Goal: Entertainment & Leisure: Browse casually

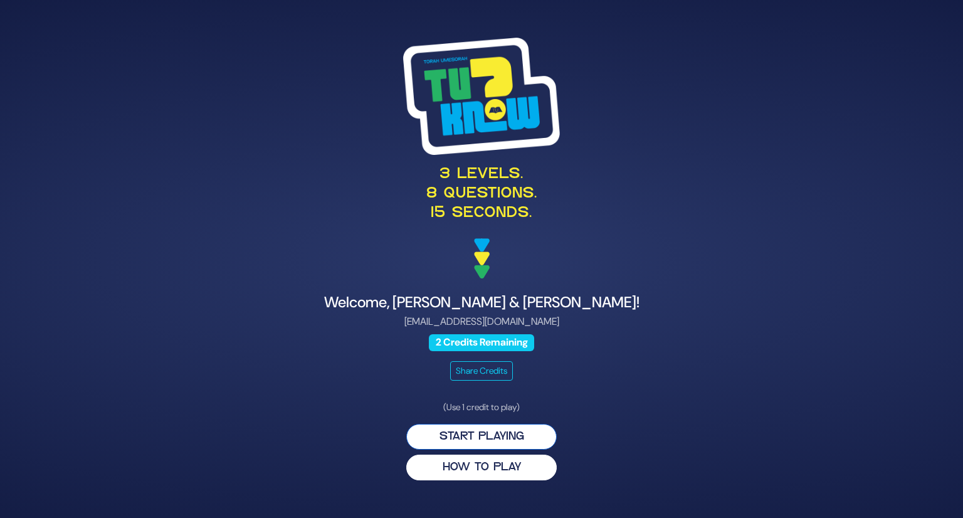
click at [446, 430] on button "Start Playing" at bounding box center [481, 437] width 150 height 26
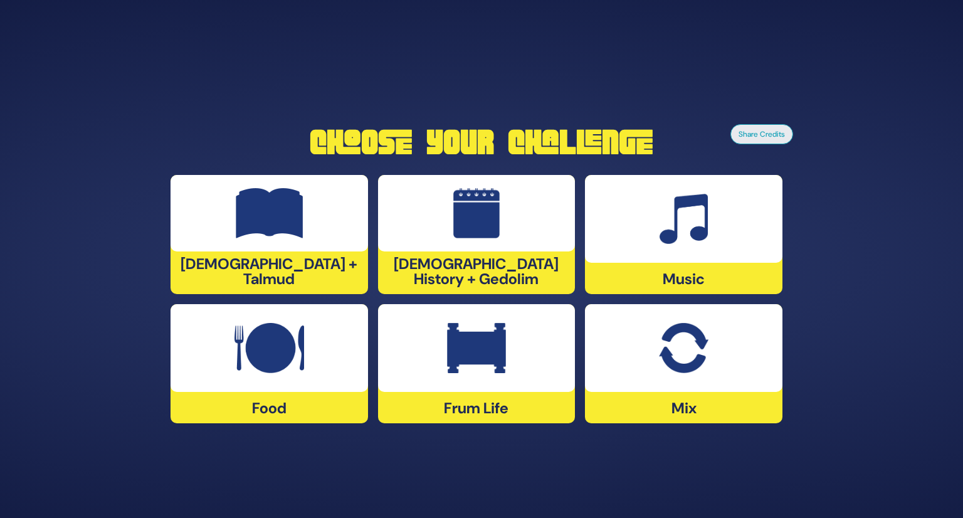
click at [450, 359] on img at bounding box center [476, 348] width 59 height 50
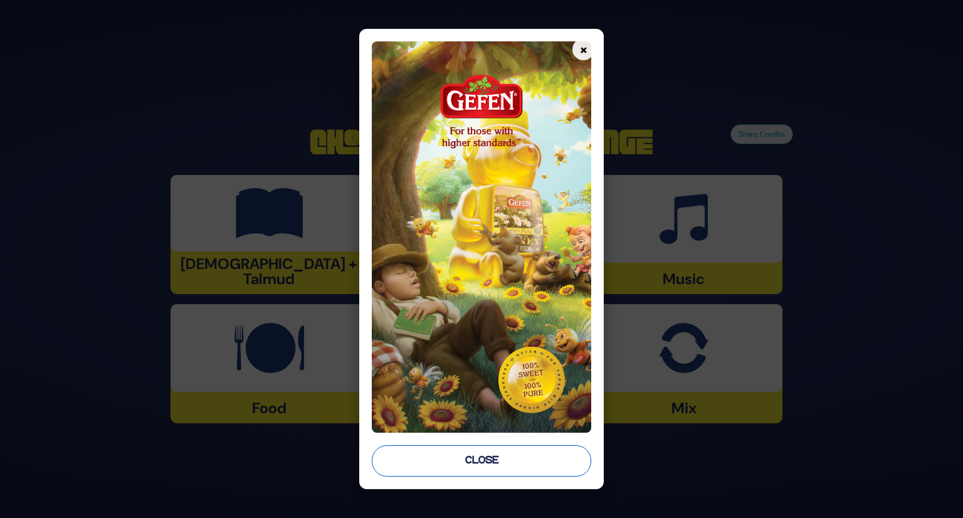
click at [458, 465] on button "Close" at bounding box center [482, 460] width 220 height 31
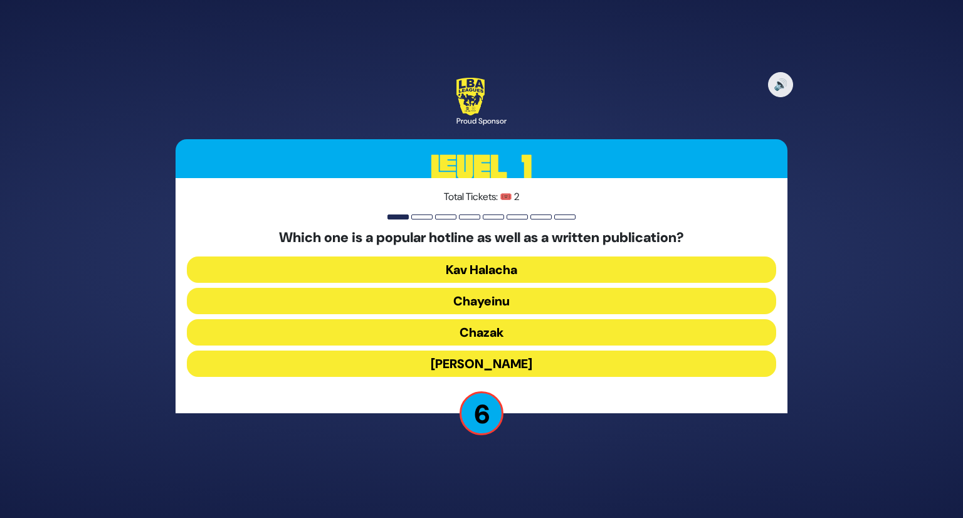
click at [439, 298] on button "Chayeinu" at bounding box center [481, 301] width 589 height 26
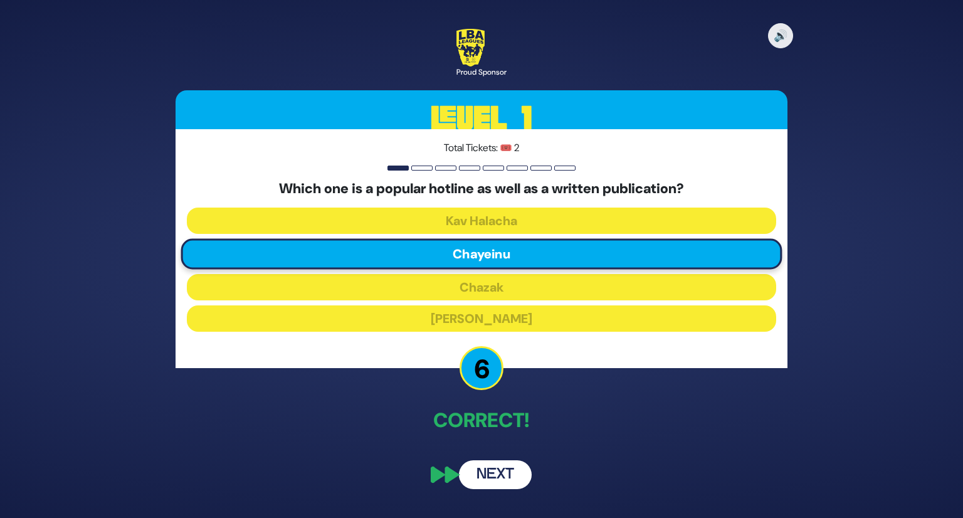
click at [513, 476] on button "Next" at bounding box center [495, 474] width 73 height 29
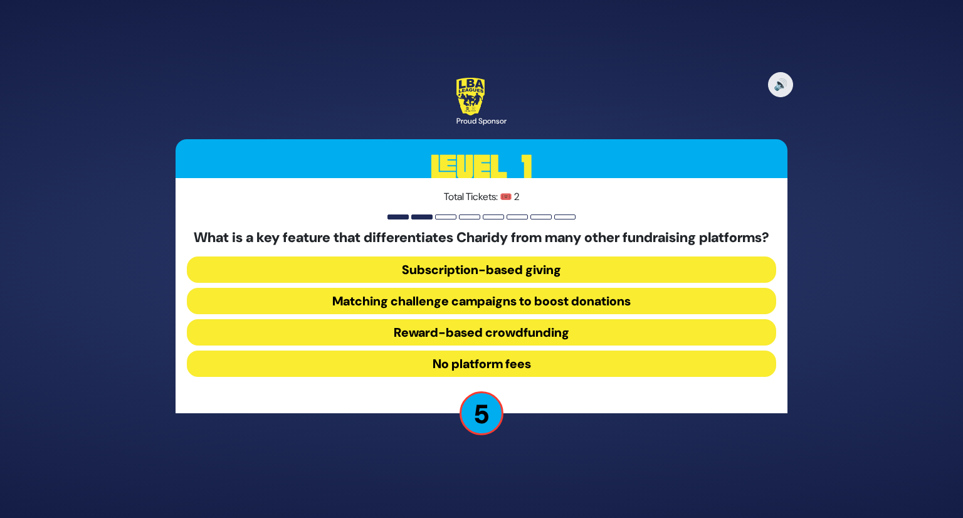
click at [550, 309] on button "Matching challenge campaigns to boost donations" at bounding box center [481, 301] width 589 height 26
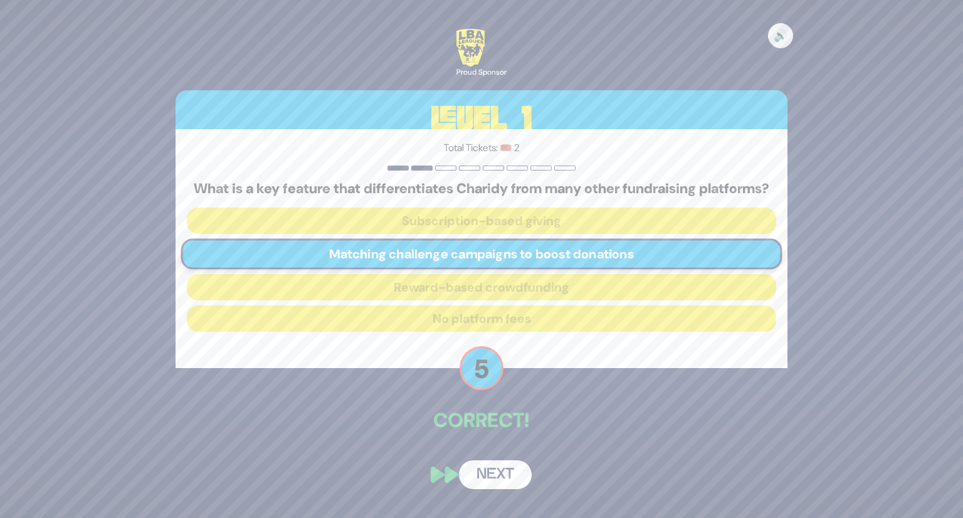
click at [503, 480] on button "Next" at bounding box center [495, 474] width 73 height 29
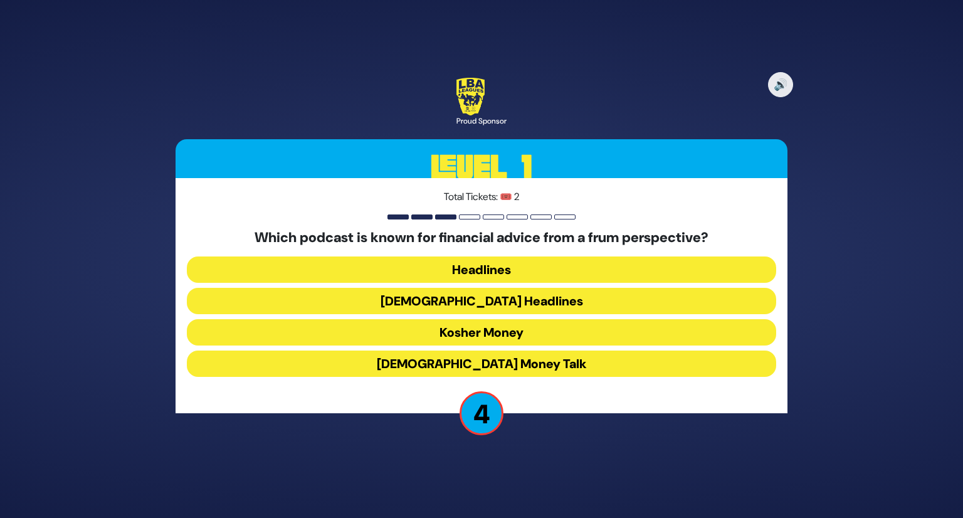
click at [544, 331] on button "Kosher Money" at bounding box center [481, 332] width 589 height 26
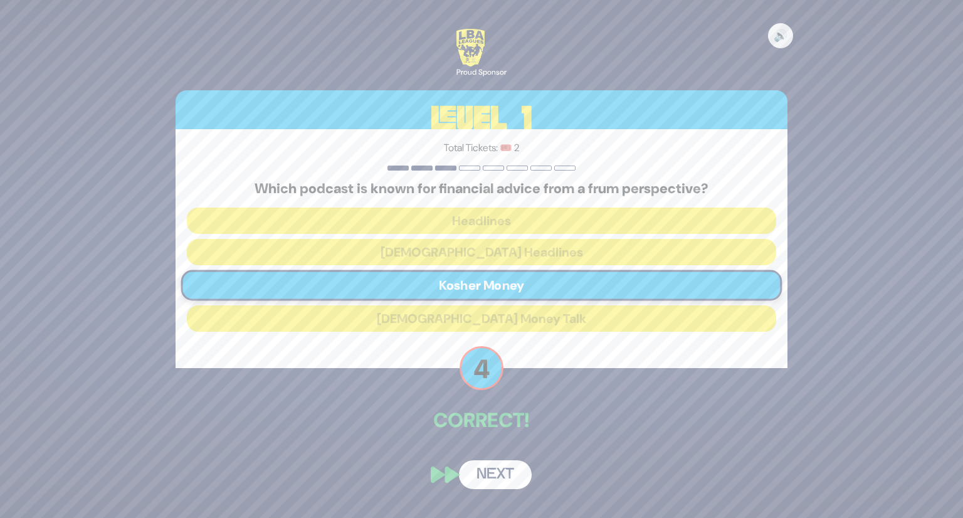
click at [506, 473] on button "Next" at bounding box center [495, 474] width 73 height 29
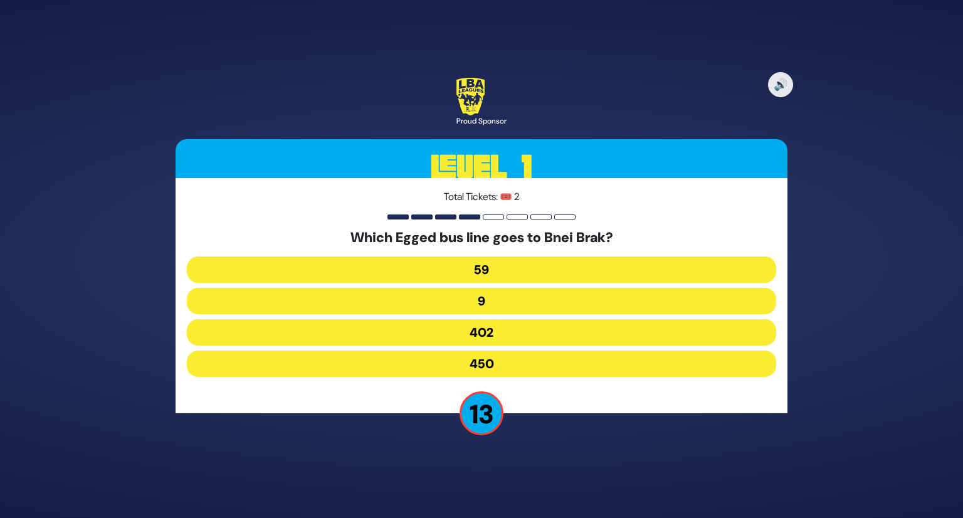
click at [539, 334] on button "402" at bounding box center [481, 332] width 589 height 26
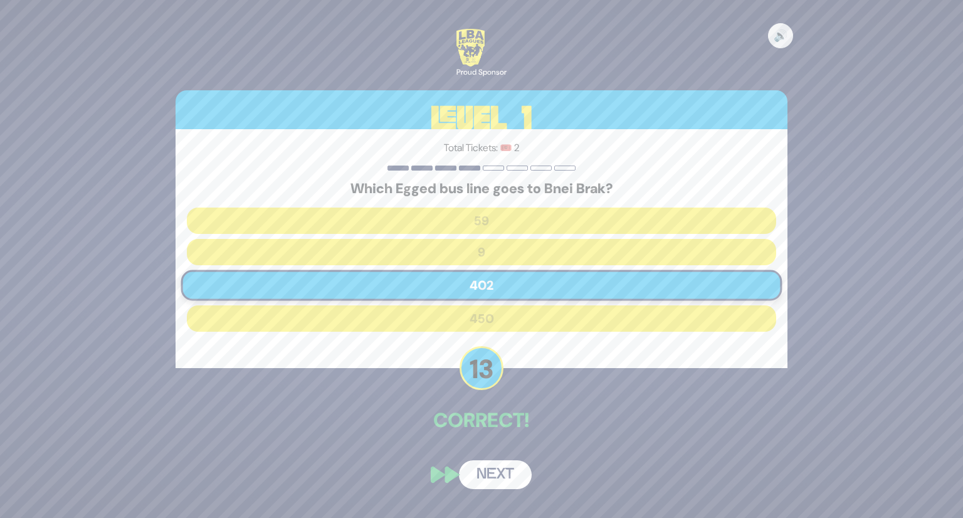
click at [497, 465] on button "Next" at bounding box center [495, 474] width 73 height 29
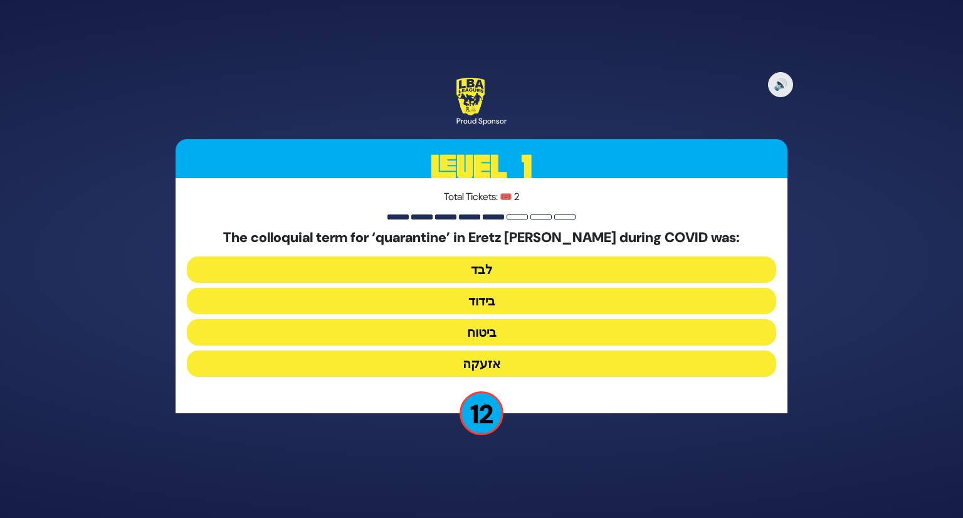
click at [516, 297] on button "בידוד" at bounding box center [481, 301] width 589 height 26
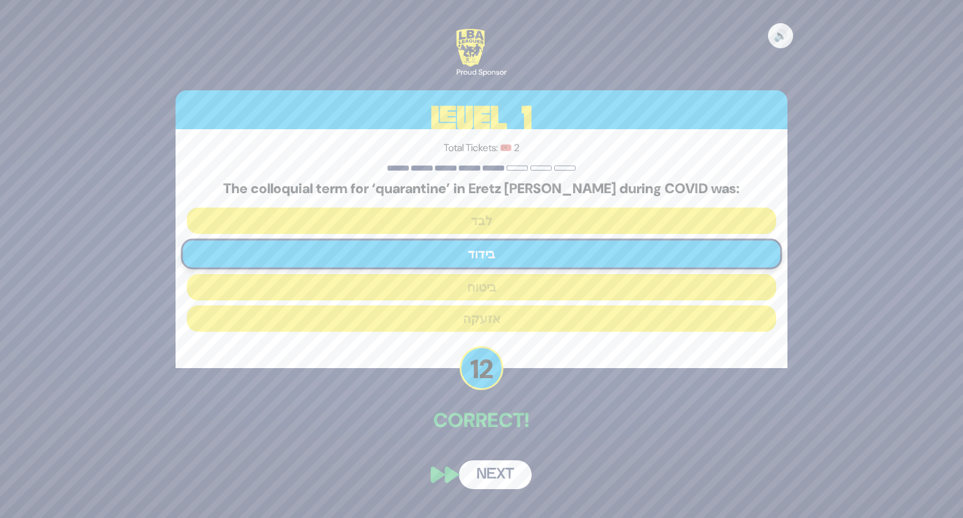
click at [494, 470] on button "Next" at bounding box center [495, 474] width 73 height 29
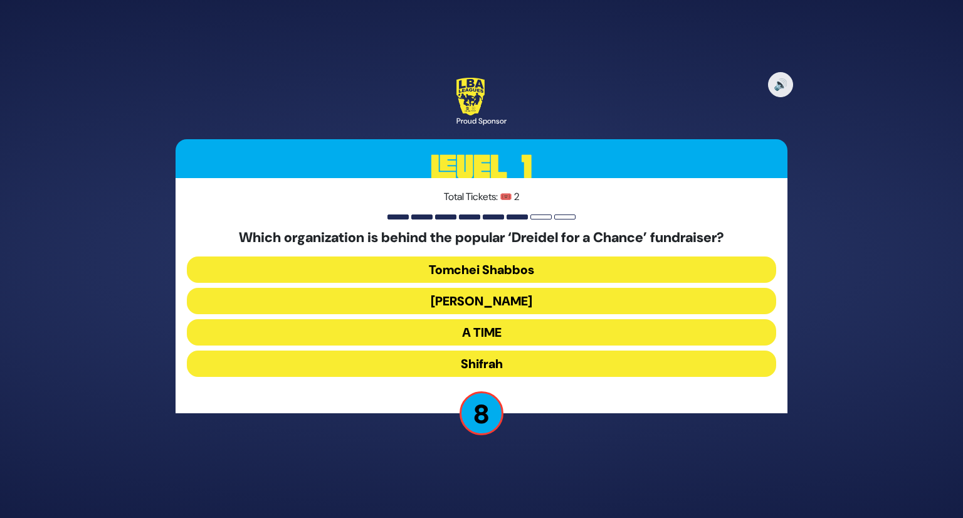
click at [567, 261] on button "Tomchei Shabbos" at bounding box center [481, 269] width 589 height 26
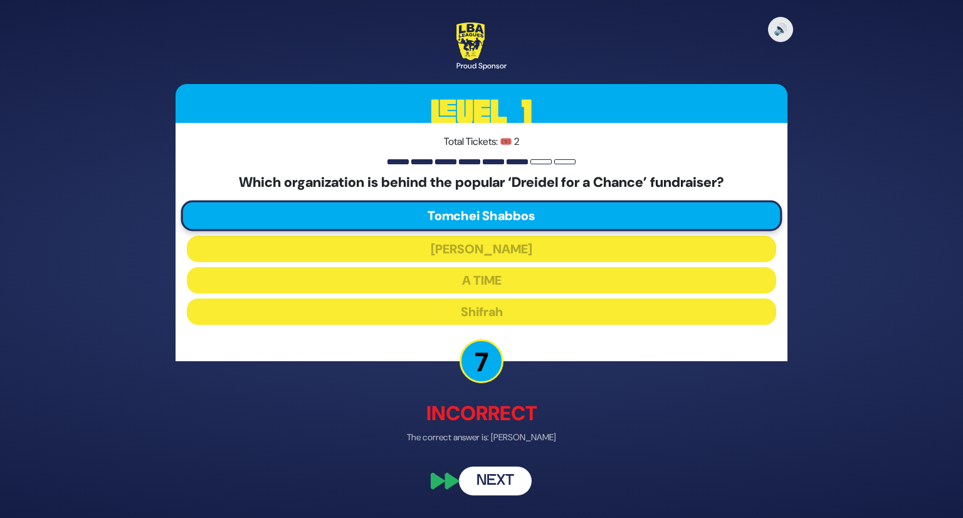
click at [502, 478] on button "Next" at bounding box center [495, 480] width 73 height 29
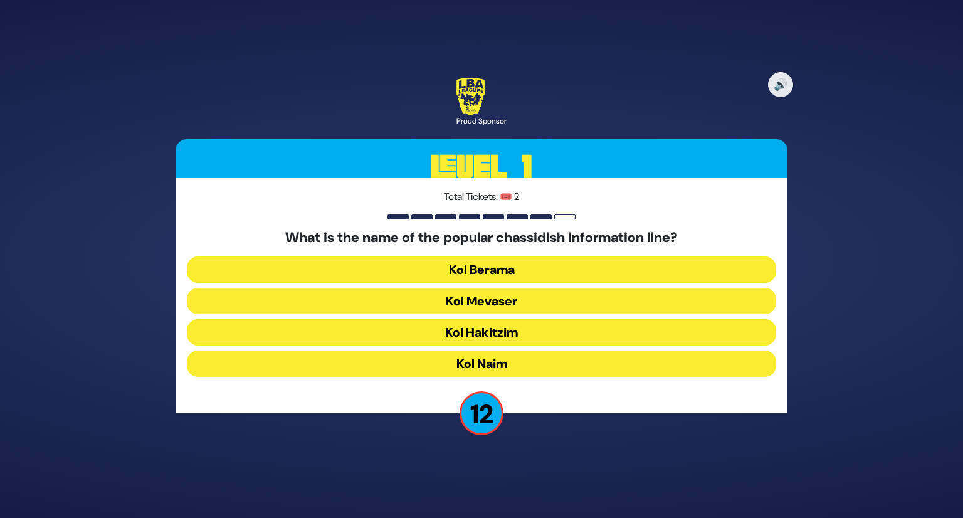
click at [504, 299] on button "Kol Mevaser" at bounding box center [481, 301] width 589 height 26
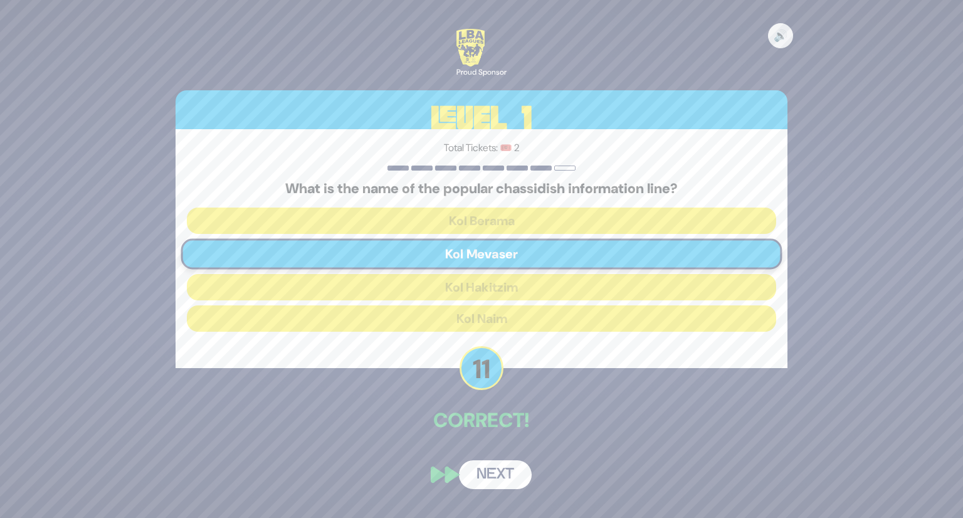
click at [507, 475] on button "Next" at bounding box center [495, 474] width 73 height 29
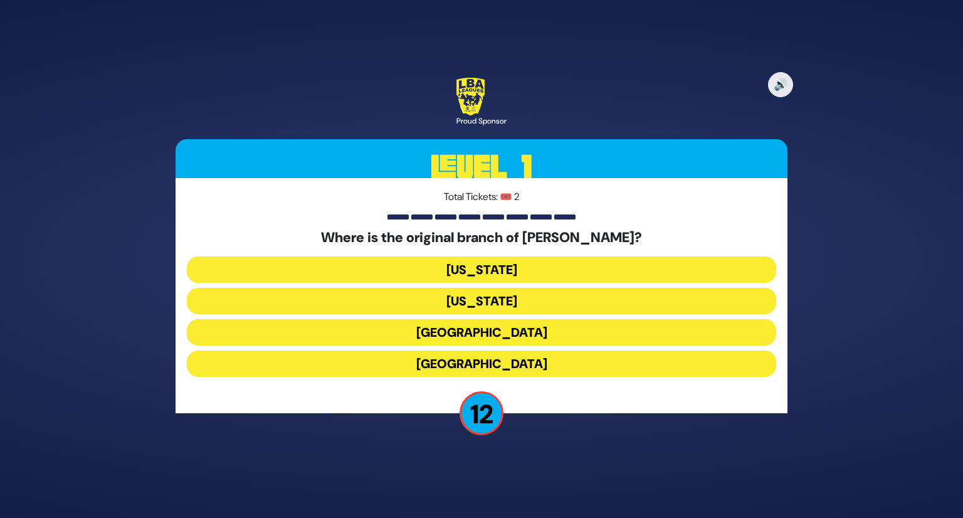
click at [523, 328] on button "London" at bounding box center [481, 332] width 589 height 26
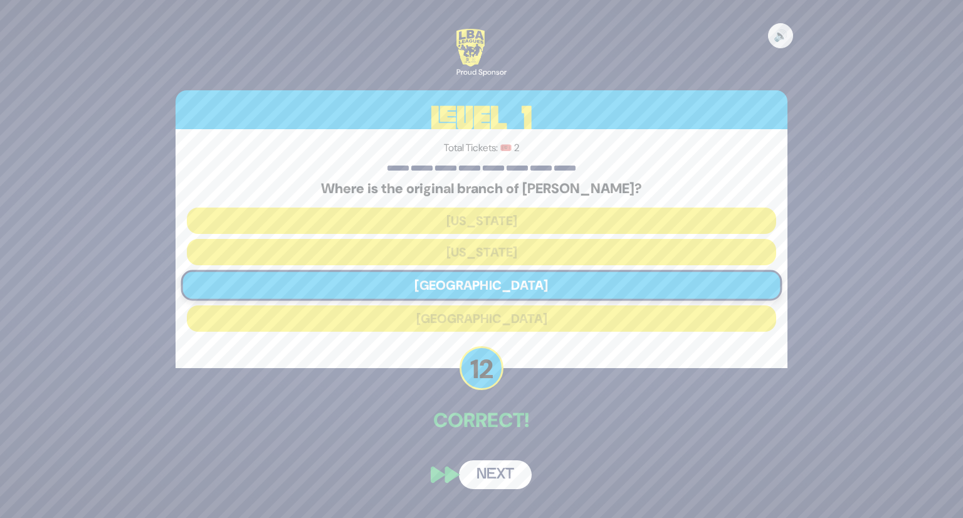
click at [502, 472] on button "Next" at bounding box center [495, 474] width 73 height 29
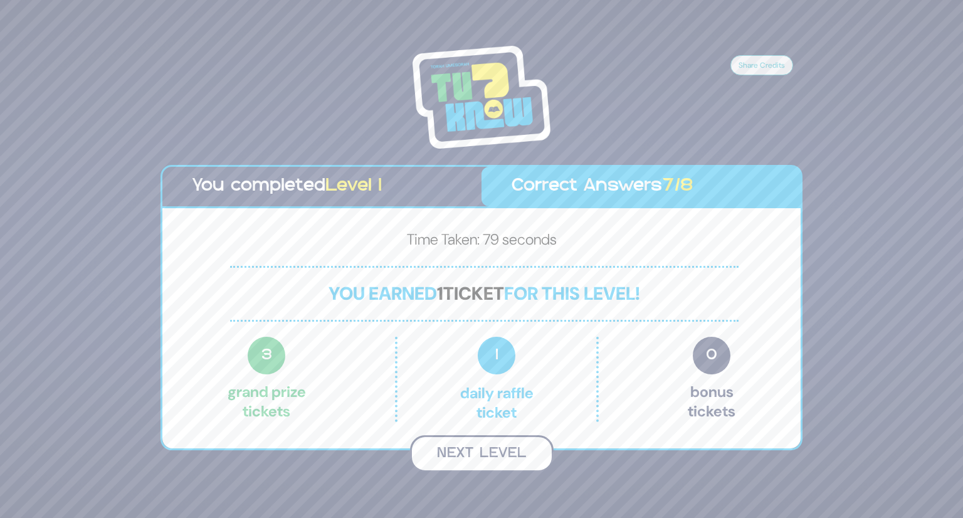
click at [483, 455] on button "Next Level" at bounding box center [482, 453] width 144 height 37
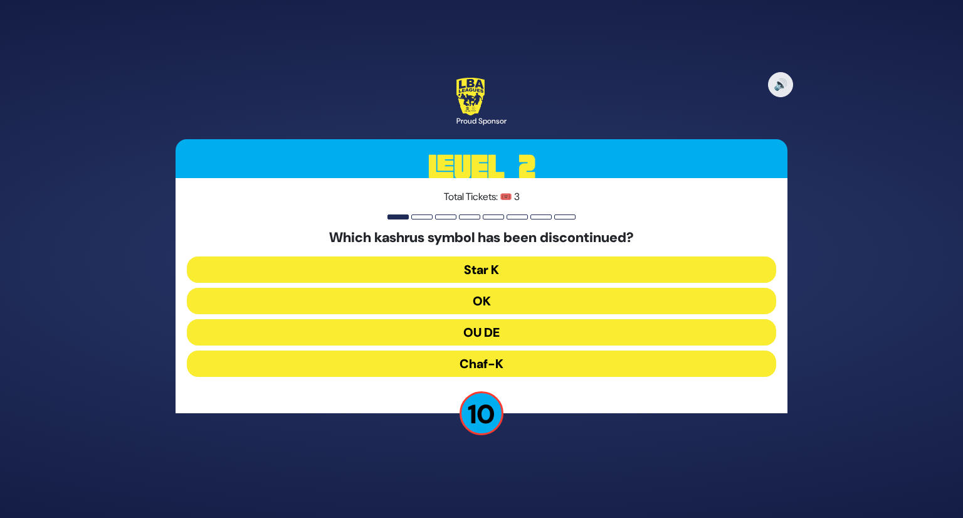
click at [488, 331] on button "OU DE" at bounding box center [481, 332] width 589 height 26
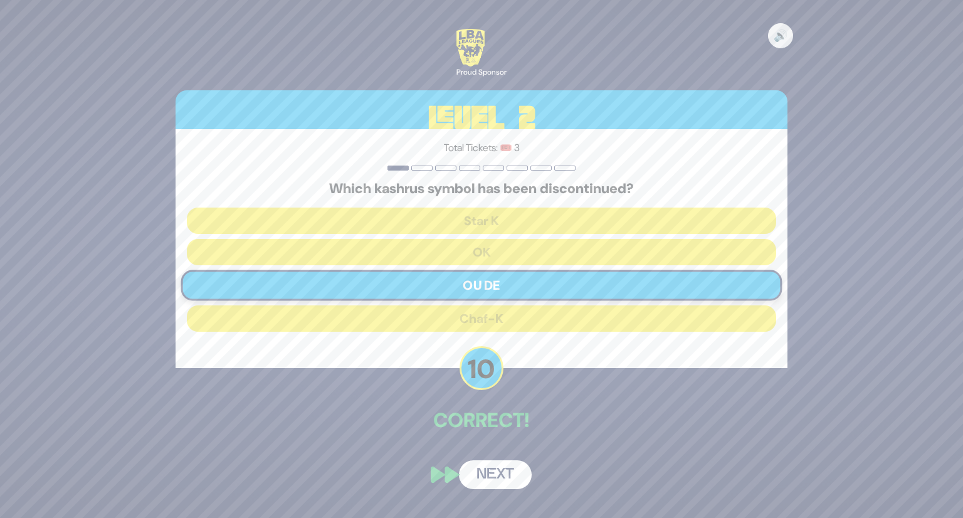
click at [497, 472] on button "Next" at bounding box center [495, 474] width 73 height 29
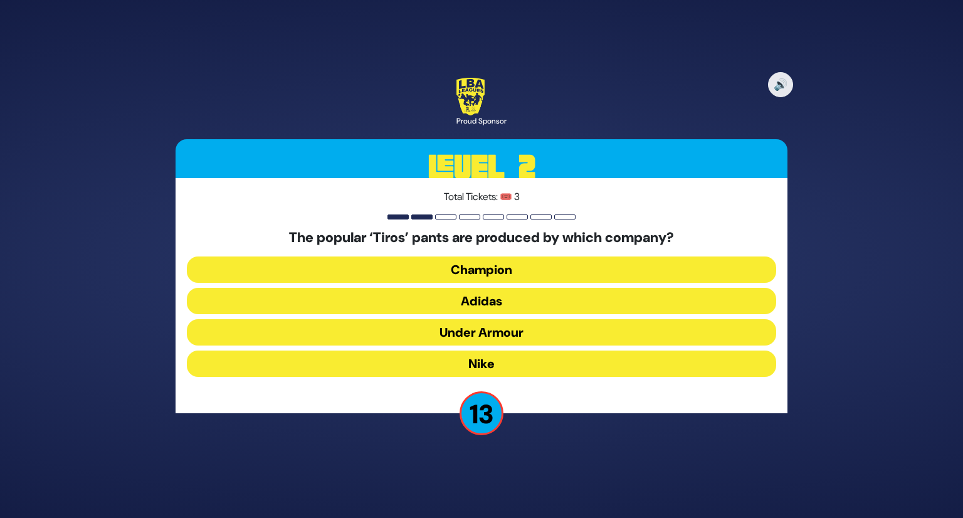
click at [506, 296] on button "Adidas" at bounding box center [481, 301] width 589 height 26
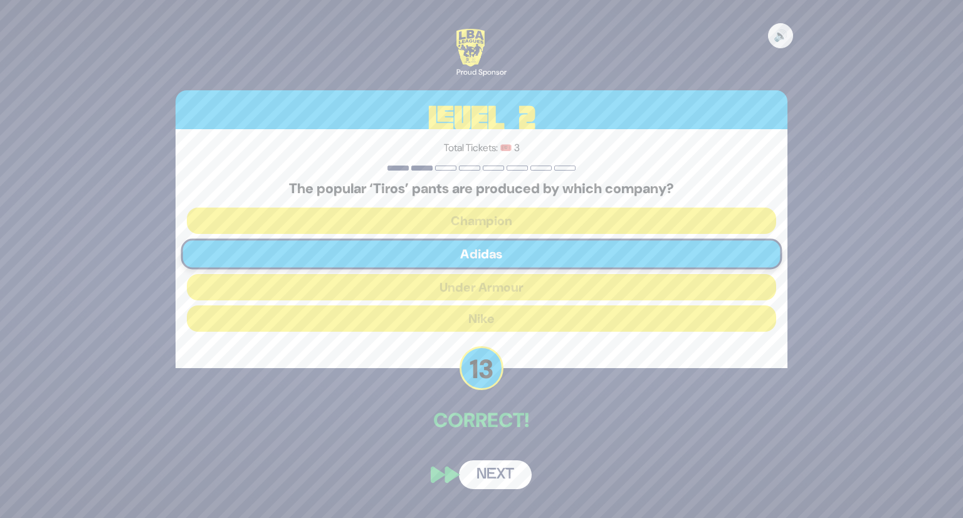
click at [498, 471] on button "Next" at bounding box center [495, 474] width 73 height 29
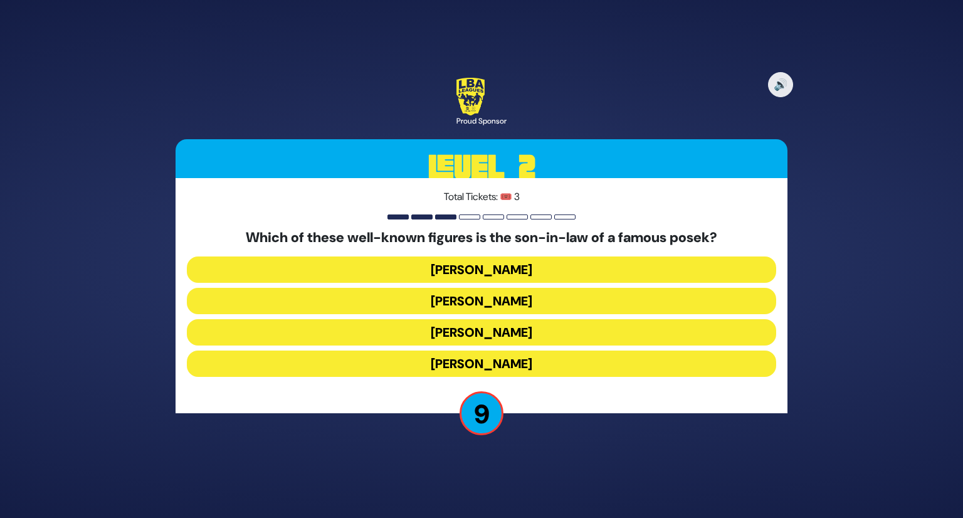
click at [525, 333] on button "Yossel Tabak" at bounding box center [481, 332] width 589 height 26
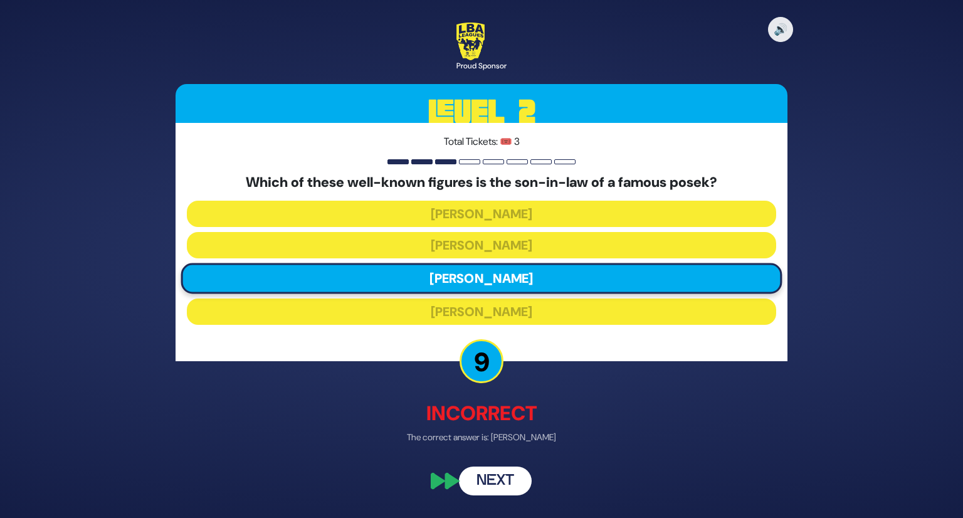
click at [510, 472] on button "Next" at bounding box center [495, 480] width 73 height 29
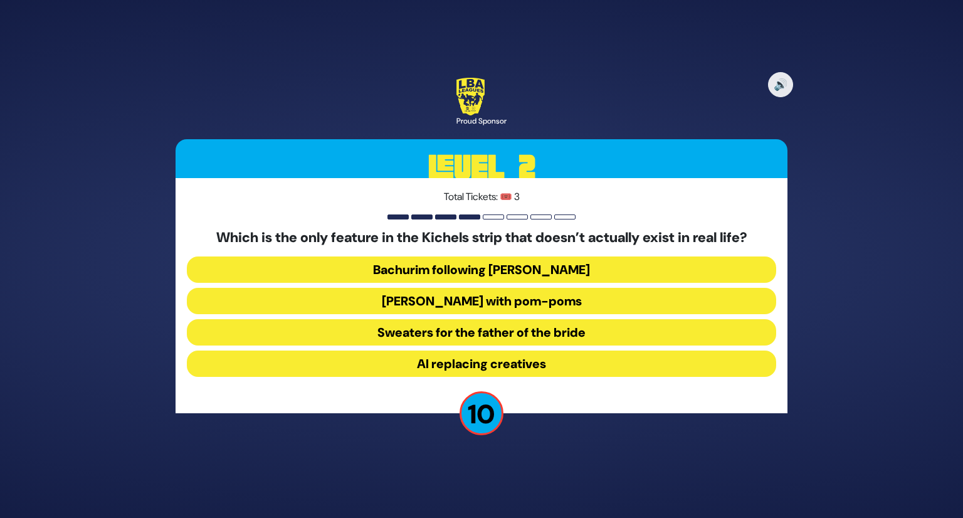
click at [507, 294] on button "Yarmulkes with pom-poms" at bounding box center [481, 301] width 589 height 26
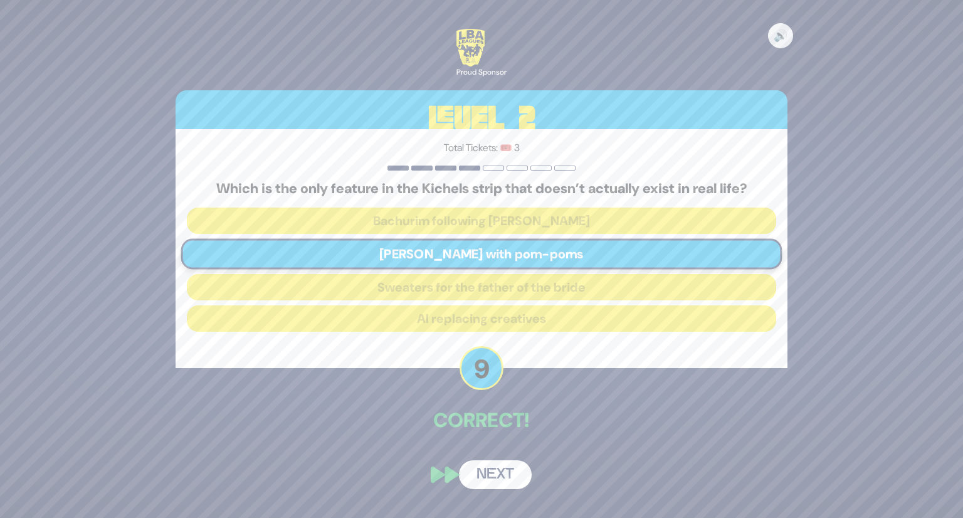
click at [509, 479] on button "Next" at bounding box center [495, 474] width 73 height 29
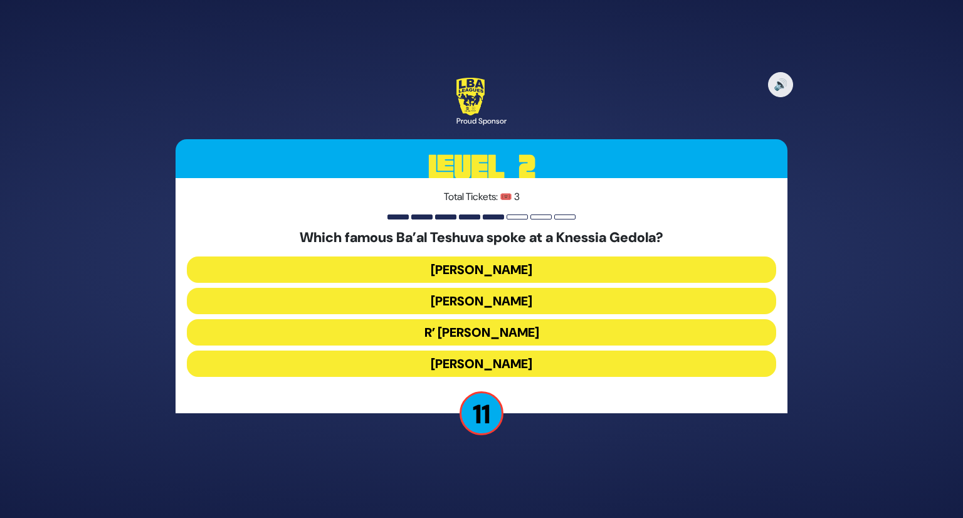
click at [508, 329] on button "R’ Uri Zohar" at bounding box center [481, 332] width 589 height 26
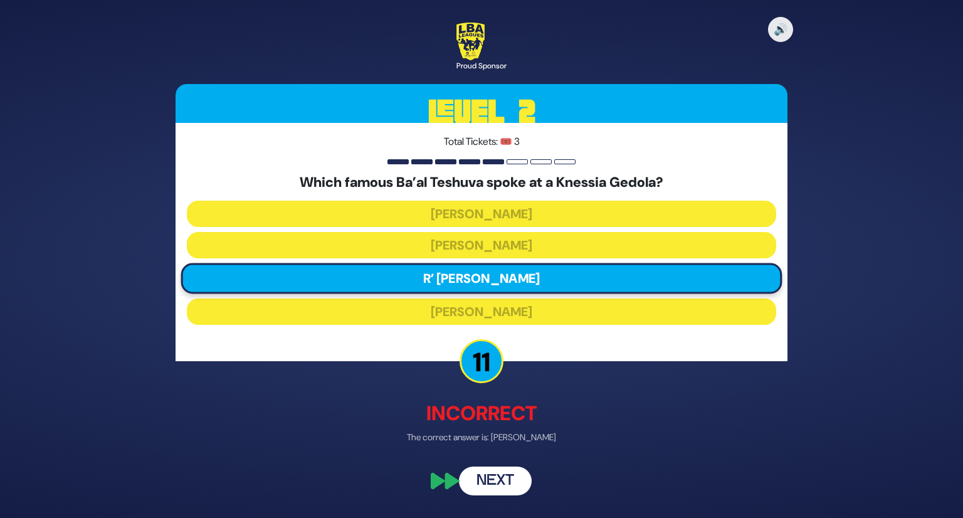
click at [505, 475] on button "Next" at bounding box center [495, 480] width 73 height 29
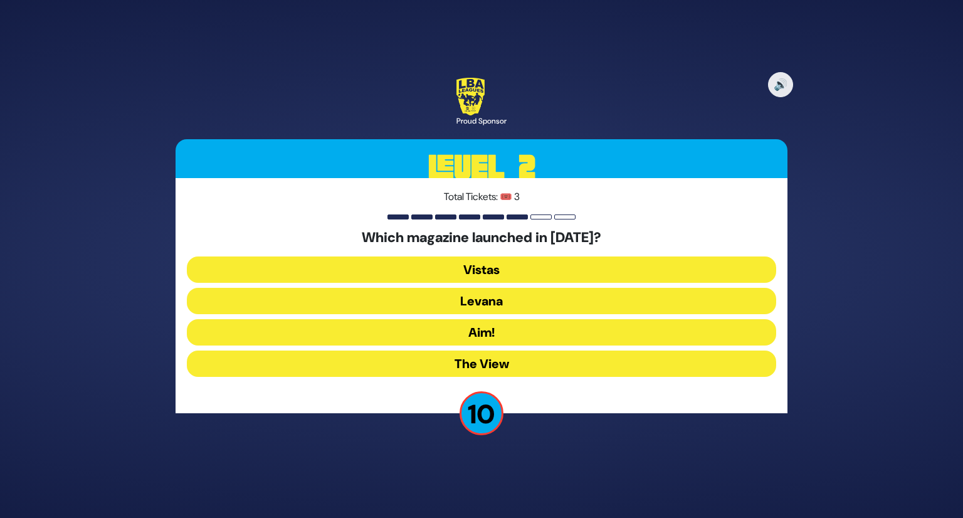
click at [515, 275] on button "Vistas" at bounding box center [481, 269] width 589 height 26
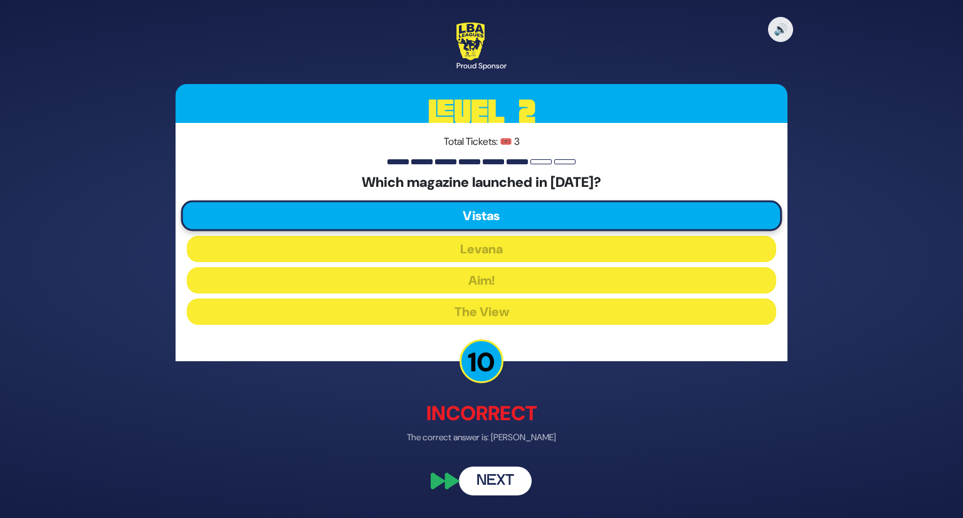
click at [505, 477] on button "Next" at bounding box center [495, 480] width 73 height 29
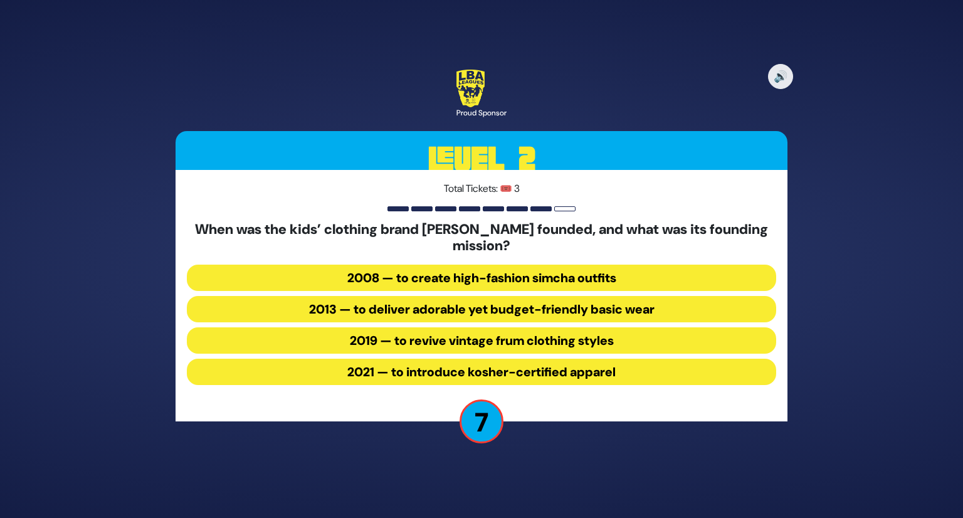
click at [546, 307] on button "2013 — to deliver adorable yet budget-friendly basic wear" at bounding box center [481, 309] width 589 height 26
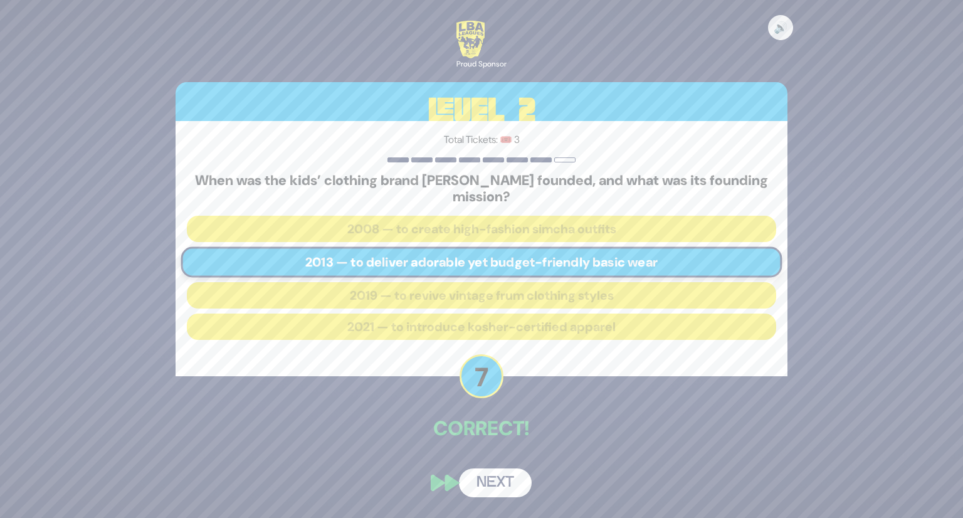
click at [497, 475] on button "Next" at bounding box center [495, 482] width 73 height 29
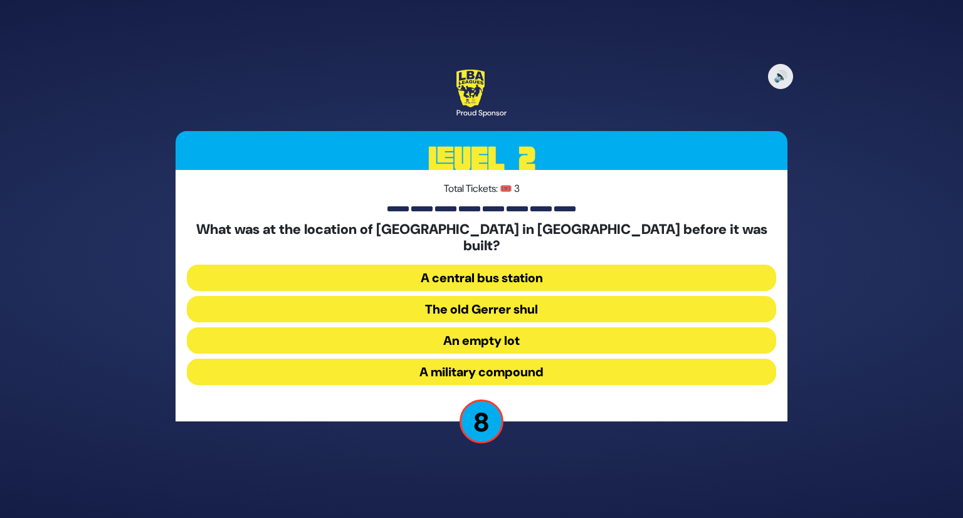
click at [519, 271] on button "A central bus station" at bounding box center [481, 278] width 589 height 26
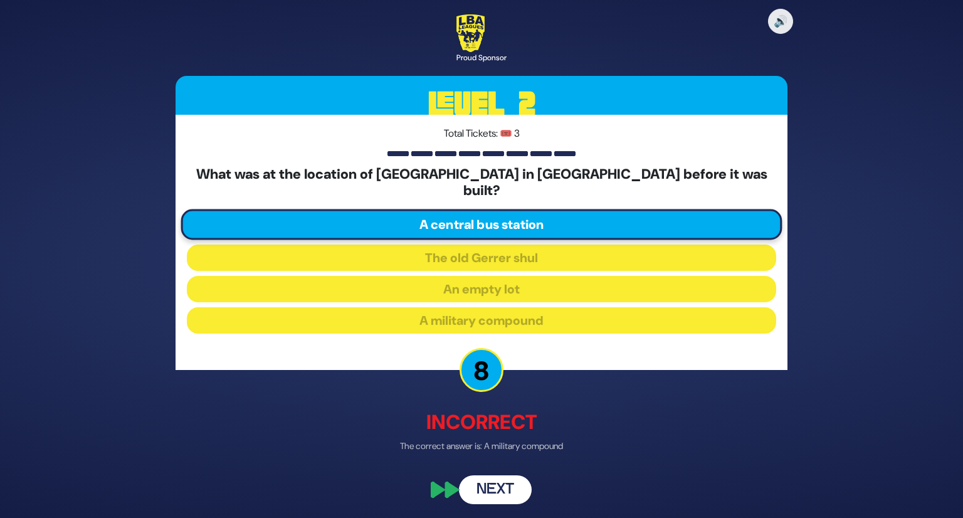
click at [496, 476] on button "Next" at bounding box center [495, 489] width 73 height 29
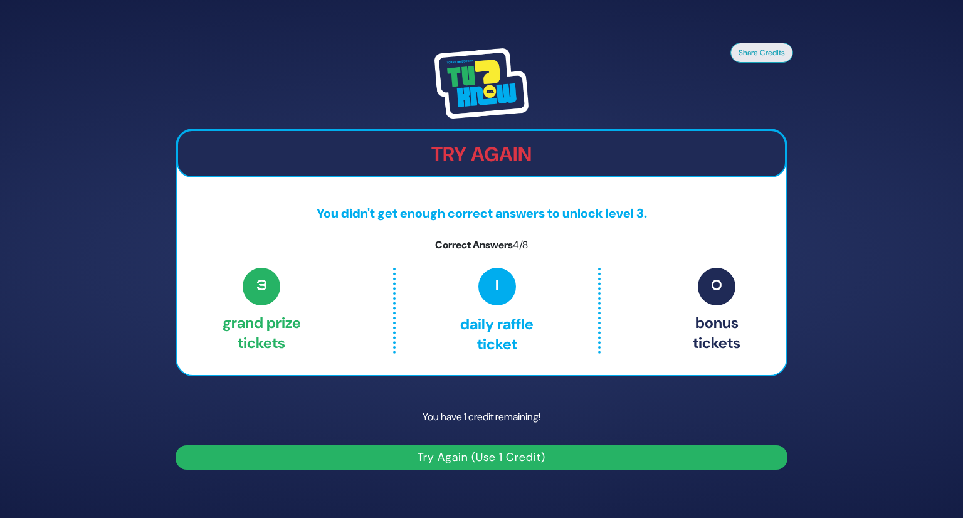
click at [493, 448] on button "Try Again (Use 1 Credit)" at bounding box center [482, 457] width 612 height 24
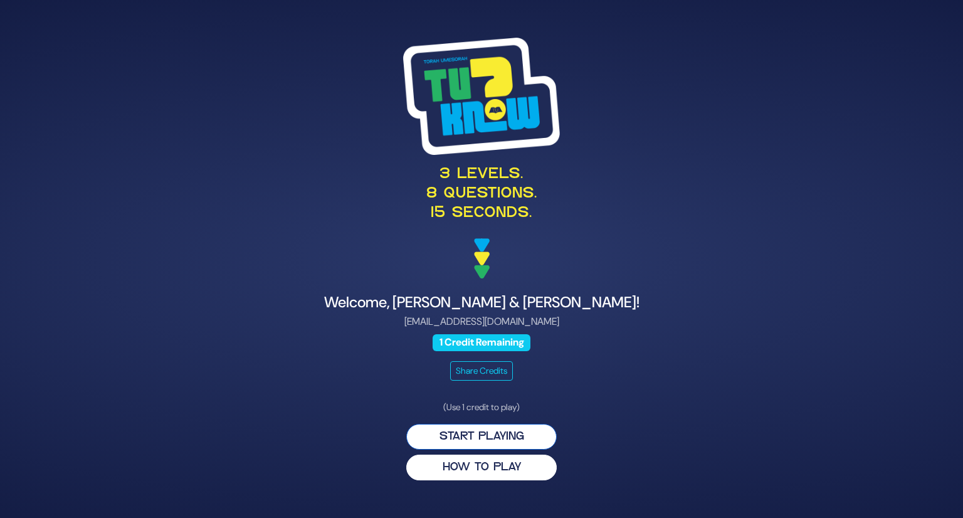
click at [495, 428] on button "Start Playing" at bounding box center [481, 437] width 150 height 26
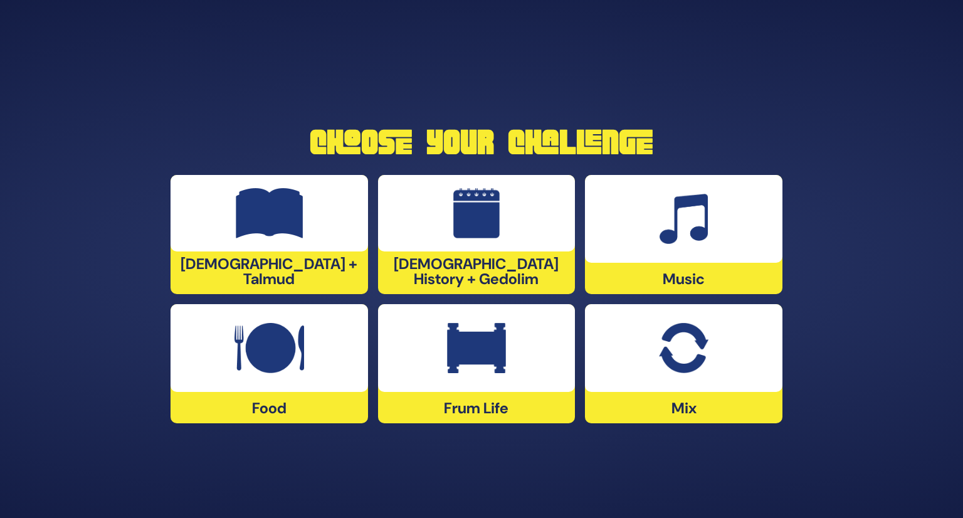
click at [328, 377] on div at bounding box center [269, 348] width 197 height 88
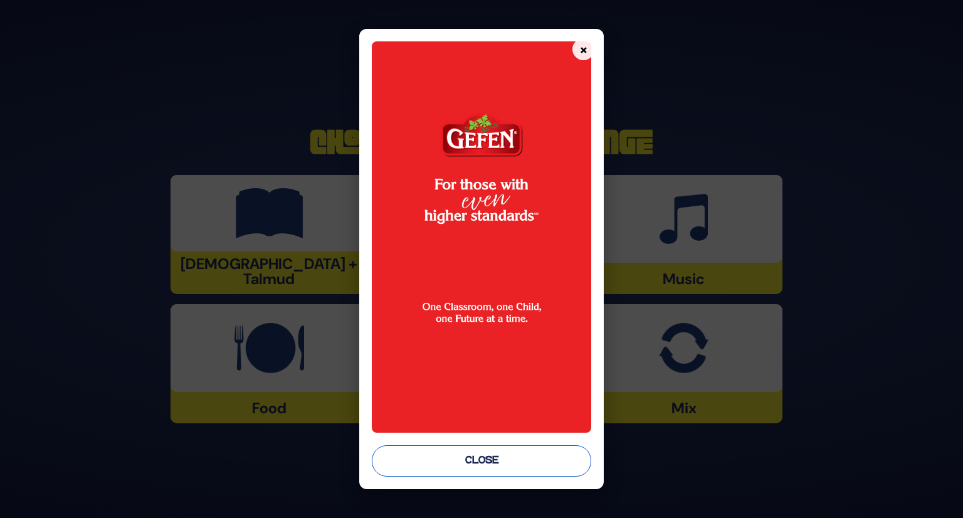
click at [513, 458] on button "Close" at bounding box center [482, 460] width 220 height 31
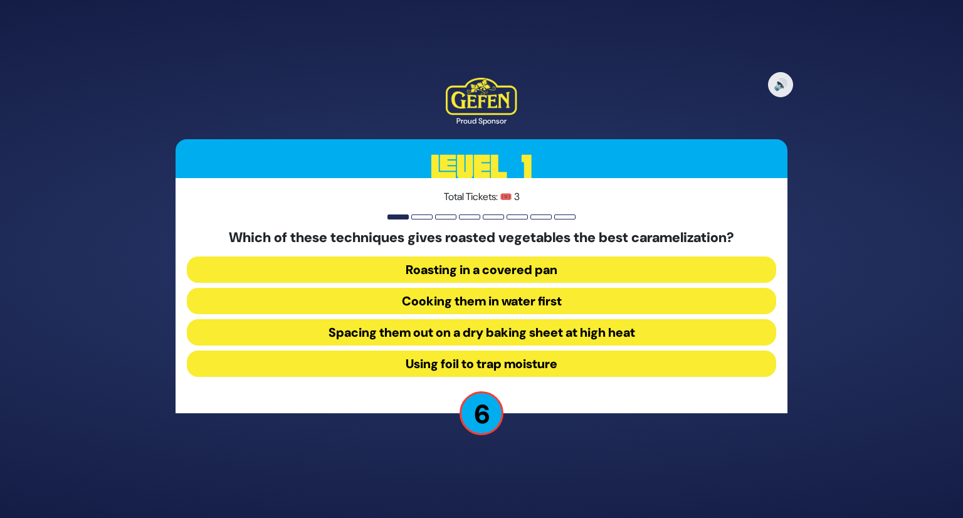
click at [565, 337] on button "Spacing them out on a dry baking sheet at high heat" at bounding box center [481, 332] width 589 height 26
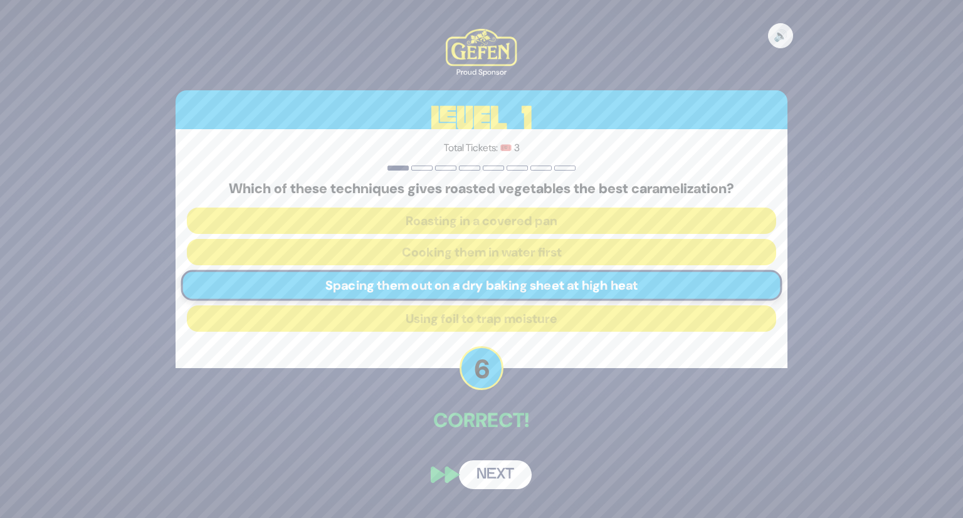
click at [491, 487] on button "Next" at bounding box center [495, 474] width 73 height 29
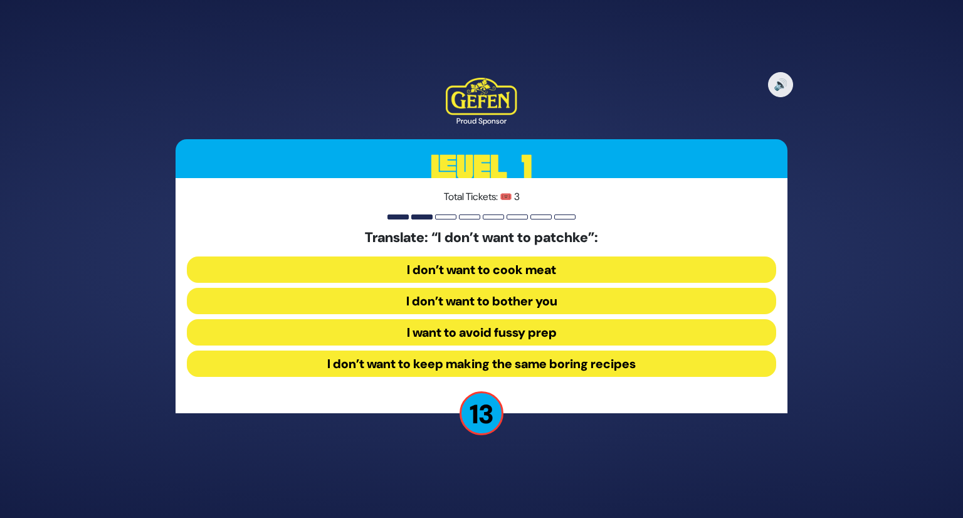
click at [513, 330] on button "I want to avoid fussy prep" at bounding box center [481, 332] width 589 height 26
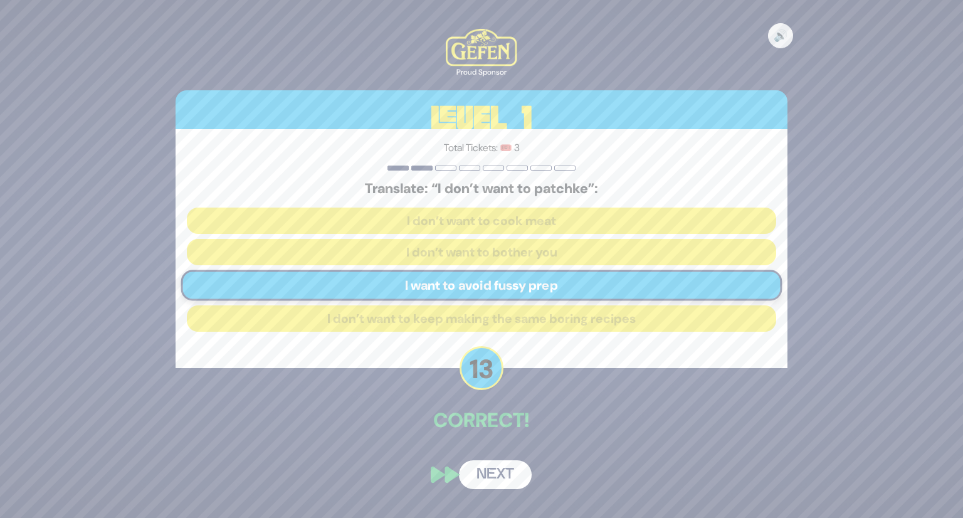
click at [496, 469] on button "Next" at bounding box center [495, 474] width 73 height 29
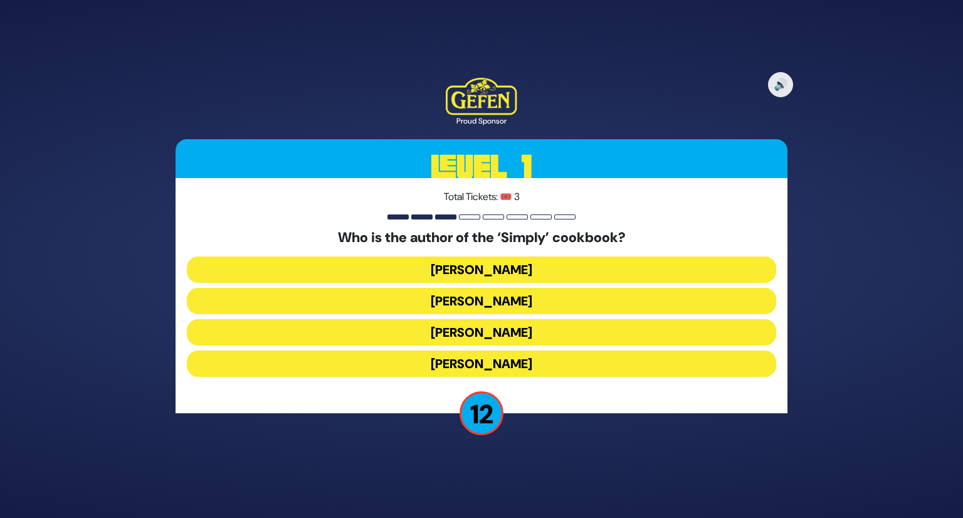
click at [491, 330] on button "[PERSON_NAME]" at bounding box center [481, 332] width 589 height 26
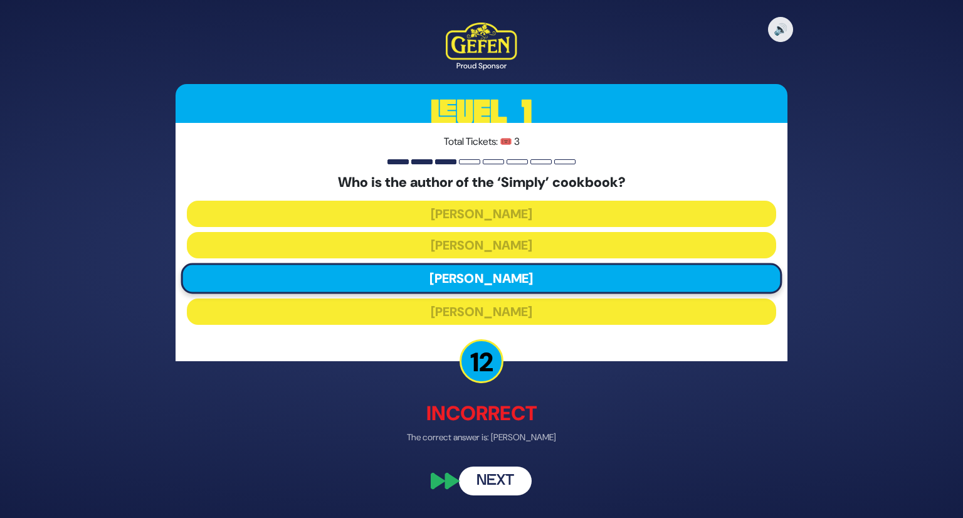
click at [499, 478] on button "Next" at bounding box center [495, 480] width 73 height 29
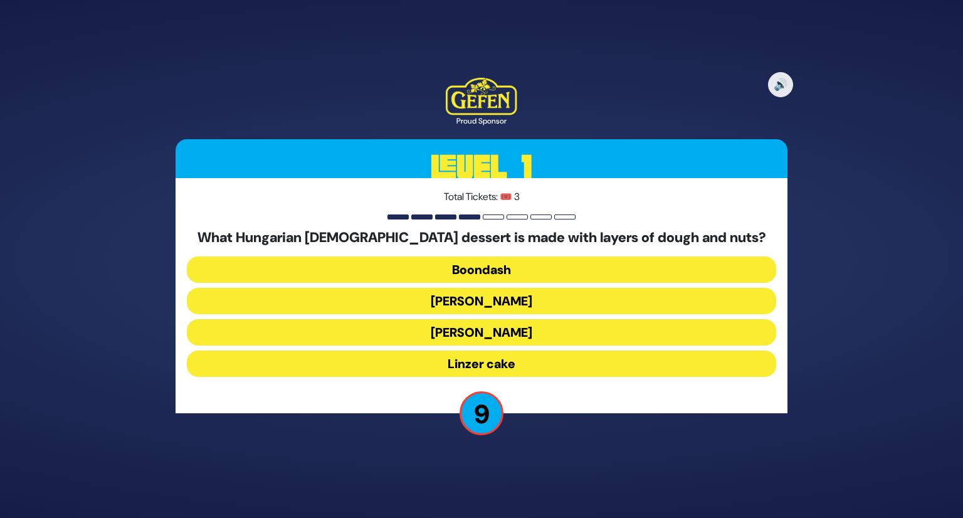
click at [517, 303] on button "[PERSON_NAME]" at bounding box center [481, 301] width 589 height 26
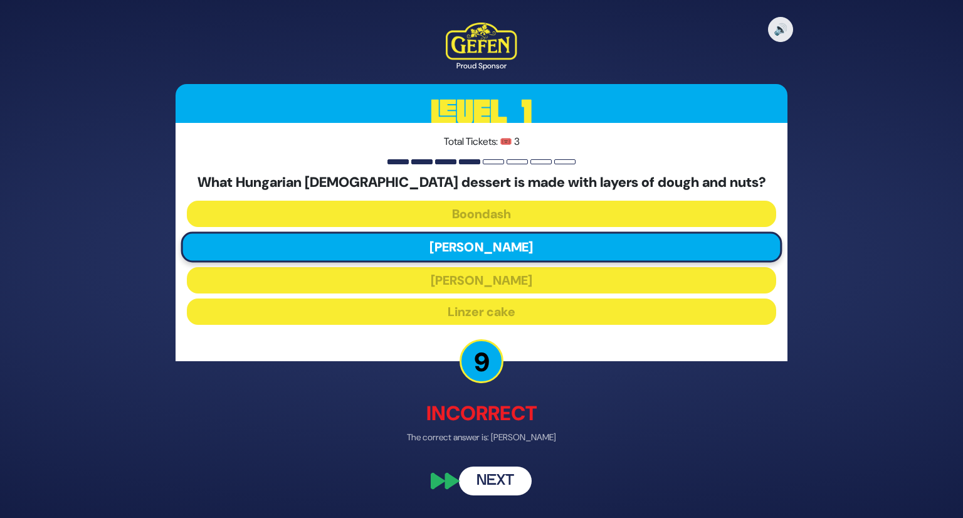
click at [519, 472] on button "Next" at bounding box center [495, 480] width 73 height 29
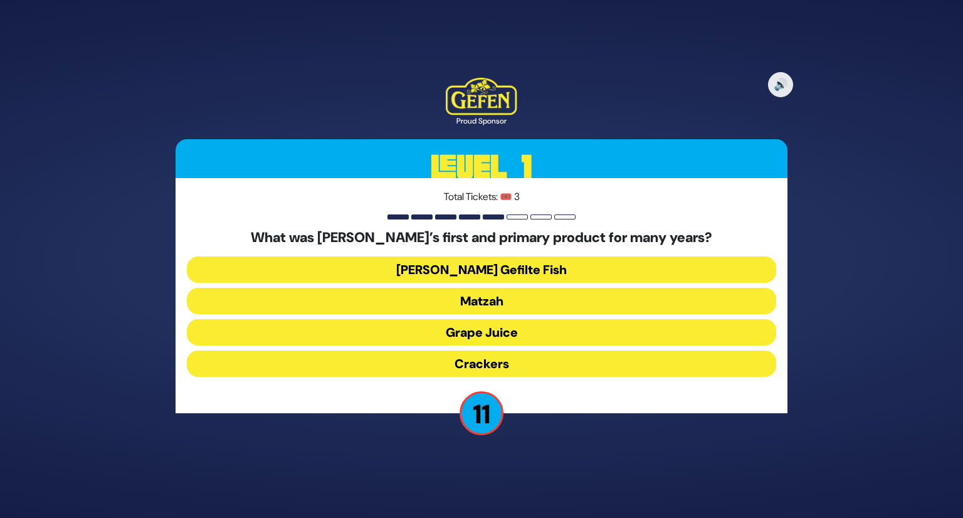
click at [544, 302] on button "Matzah" at bounding box center [481, 301] width 589 height 26
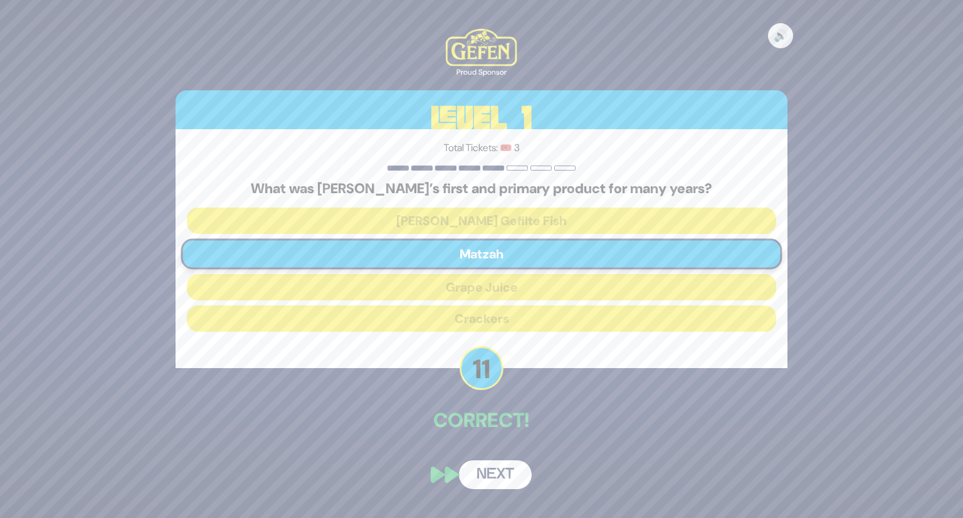
click at [495, 471] on button "Next" at bounding box center [495, 474] width 73 height 29
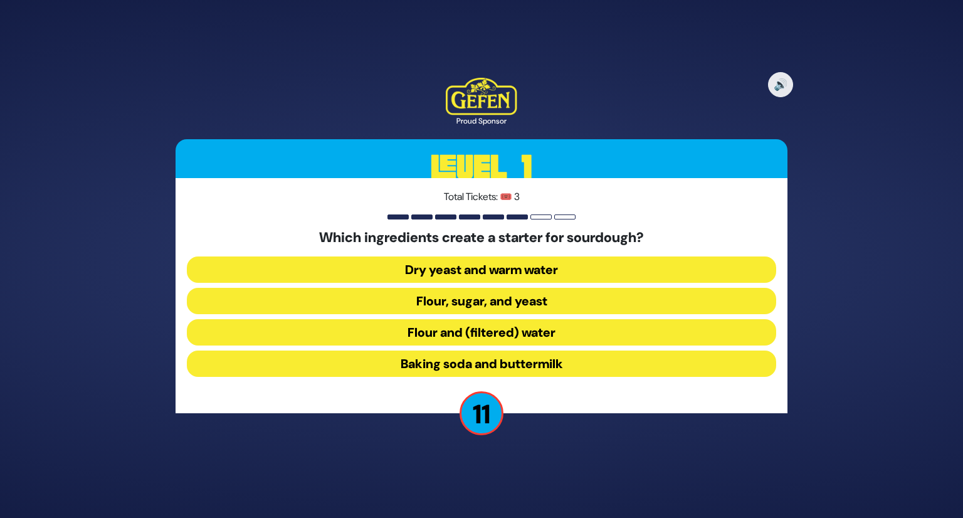
click at [540, 334] on button "Flour and (filtered) water" at bounding box center [481, 332] width 589 height 26
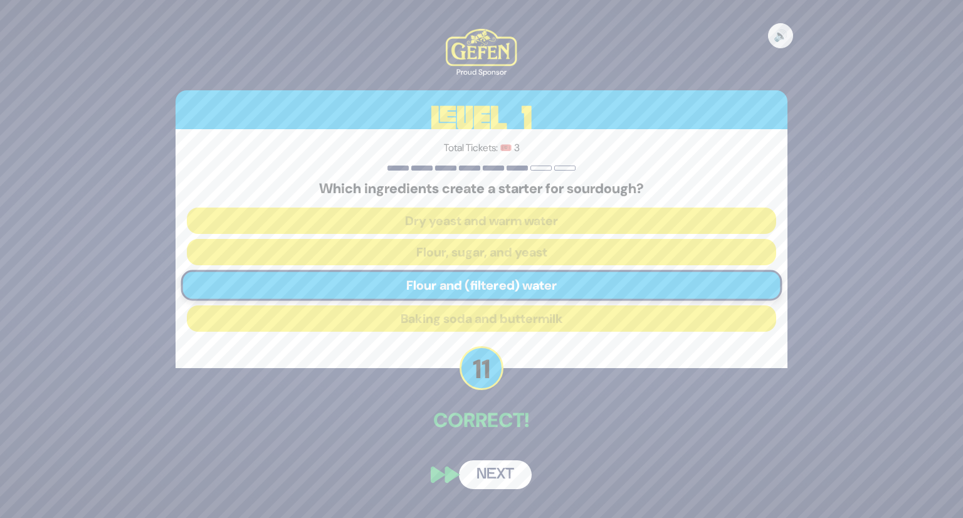
click at [500, 468] on button "Next" at bounding box center [495, 474] width 73 height 29
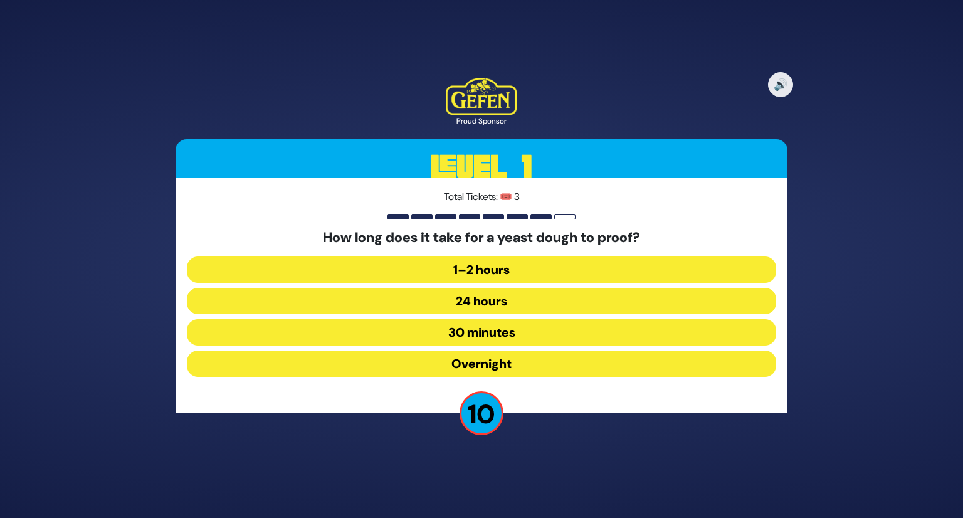
click at [514, 358] on button "Overnight" at bounding box center [481, 363] width 589 height 26
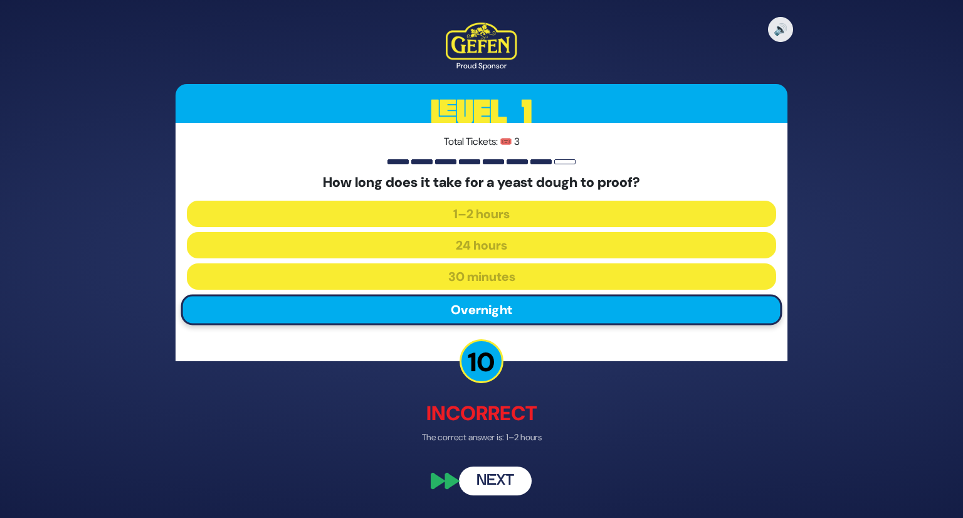
click at [501, 475] on button "Next" at bounding box center [495, 480] width 73 height 29
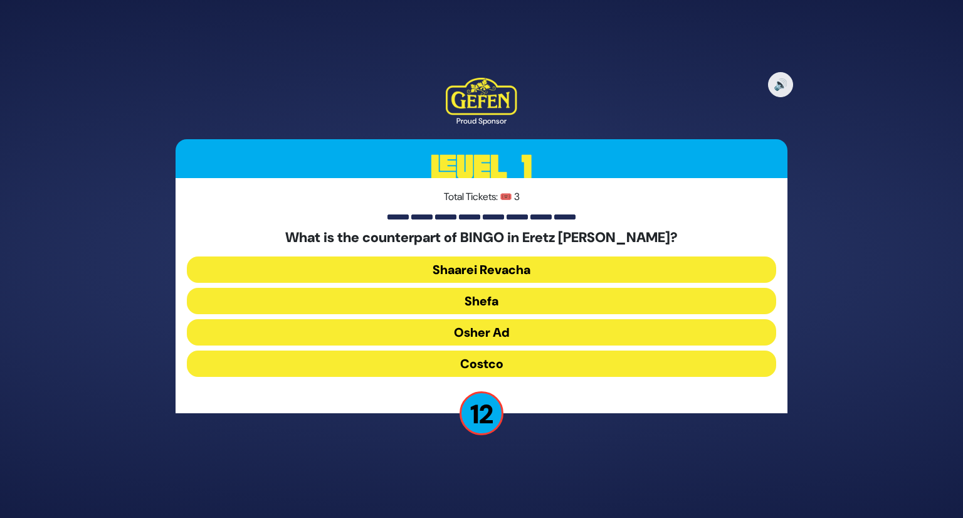
click at [519, 298] on button "Shefa" at bounding box center [481, 301] width 589 height 26
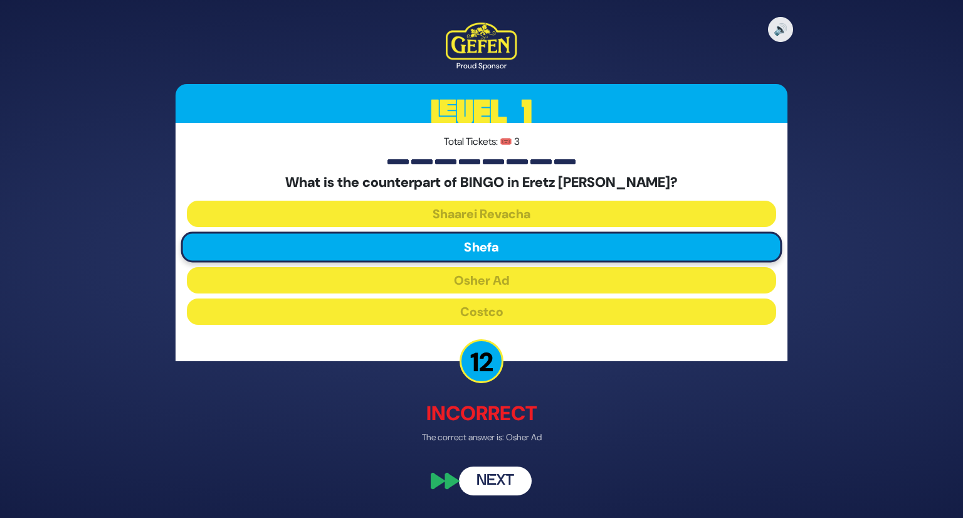
click at [516, 468] on button "Next" at bounding box center [495, 480] width 73 height 29
